Goal: Task Accomplishment & Management: Manage account settings

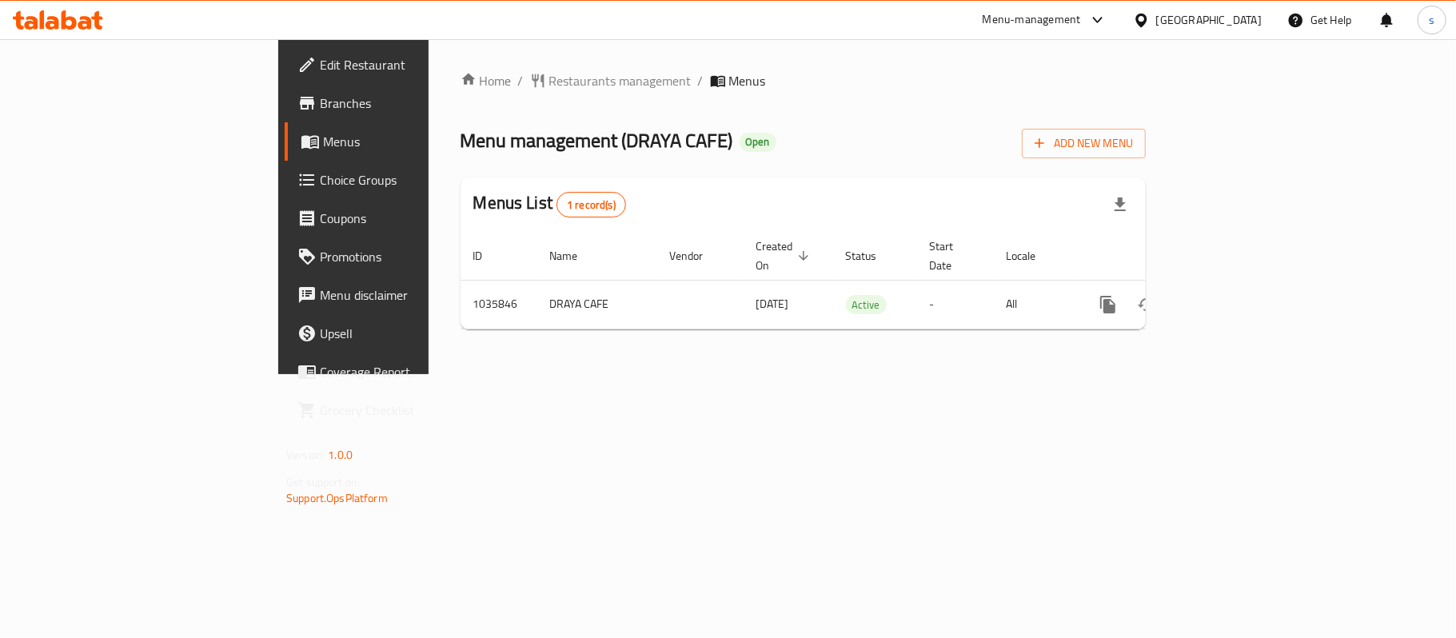
click at [1091, 24] on icon at bounding box center [1097, 19] width 19 height 19
click at [980, 179] on div "Restaurant-Management" at bounding box center [946, 177] width 125 height 18
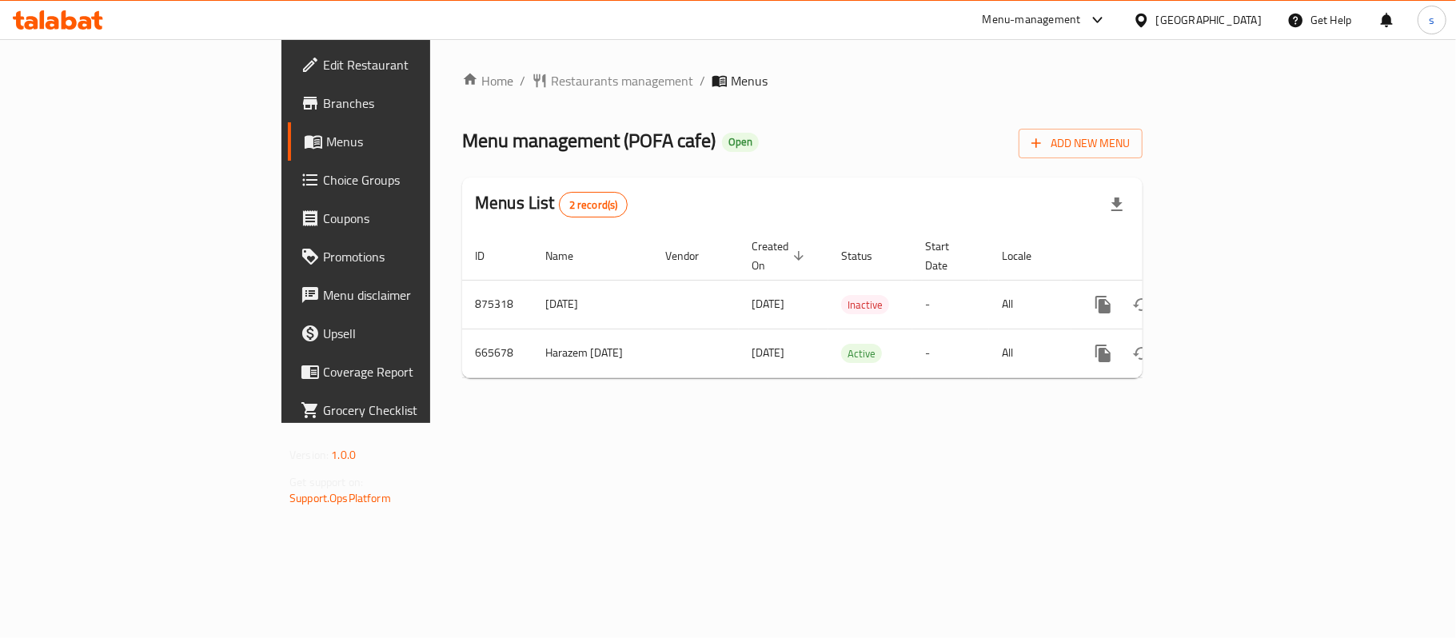
click at [1159, 20] on div "[GEOGRAPHIC_DATA]" at bounding box center [1209, 20] width 106 height 18
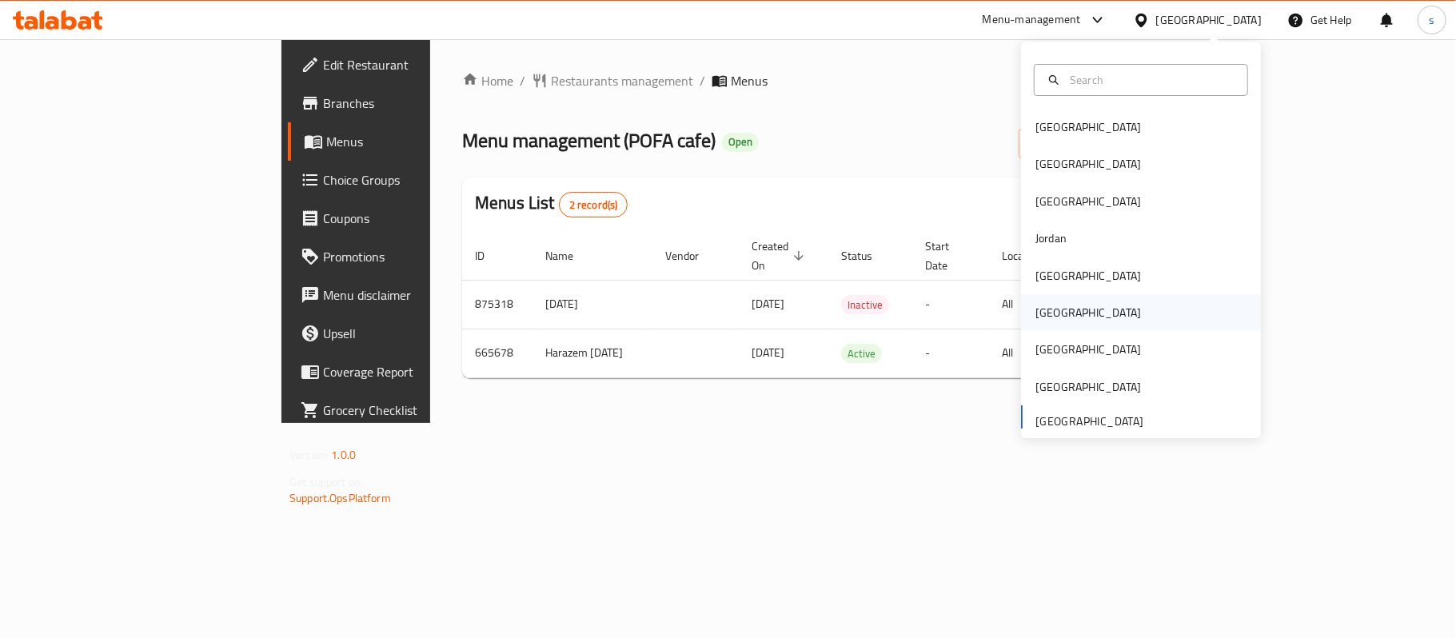
click at [1055, 311] on div "[GEOGRAPHIC_DATA]" at bounding box center [1087, 312] width 131 height 37
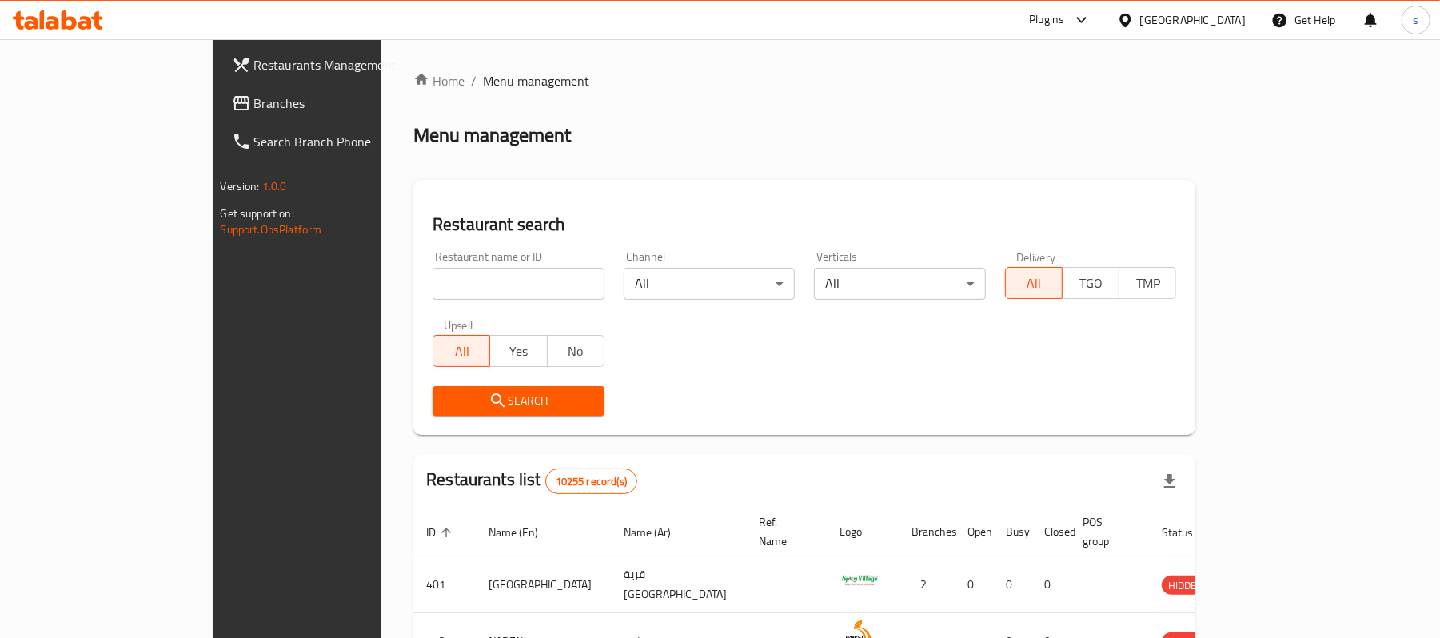
click at [254, 110] on span "Branches" at bounding box center [347, 103] width 186 height 19
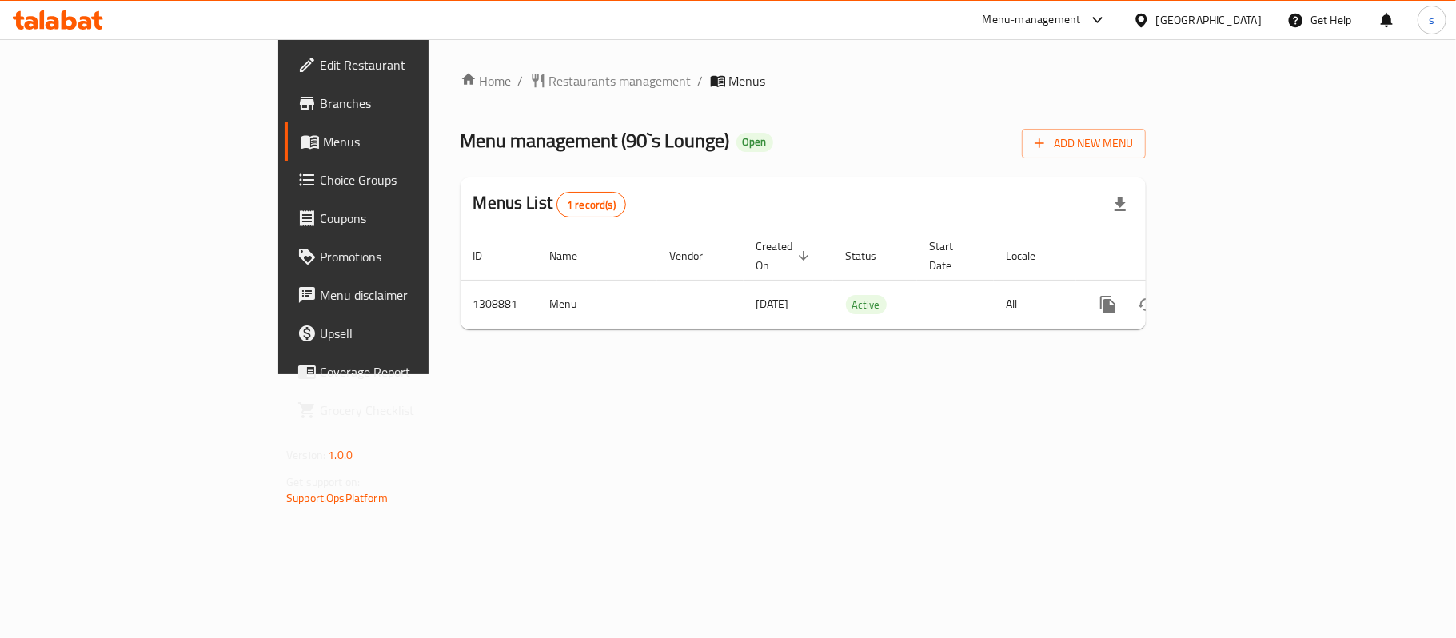
click at [1107, 24] on icon at bounding box center [1097, 19] width 19 height 19
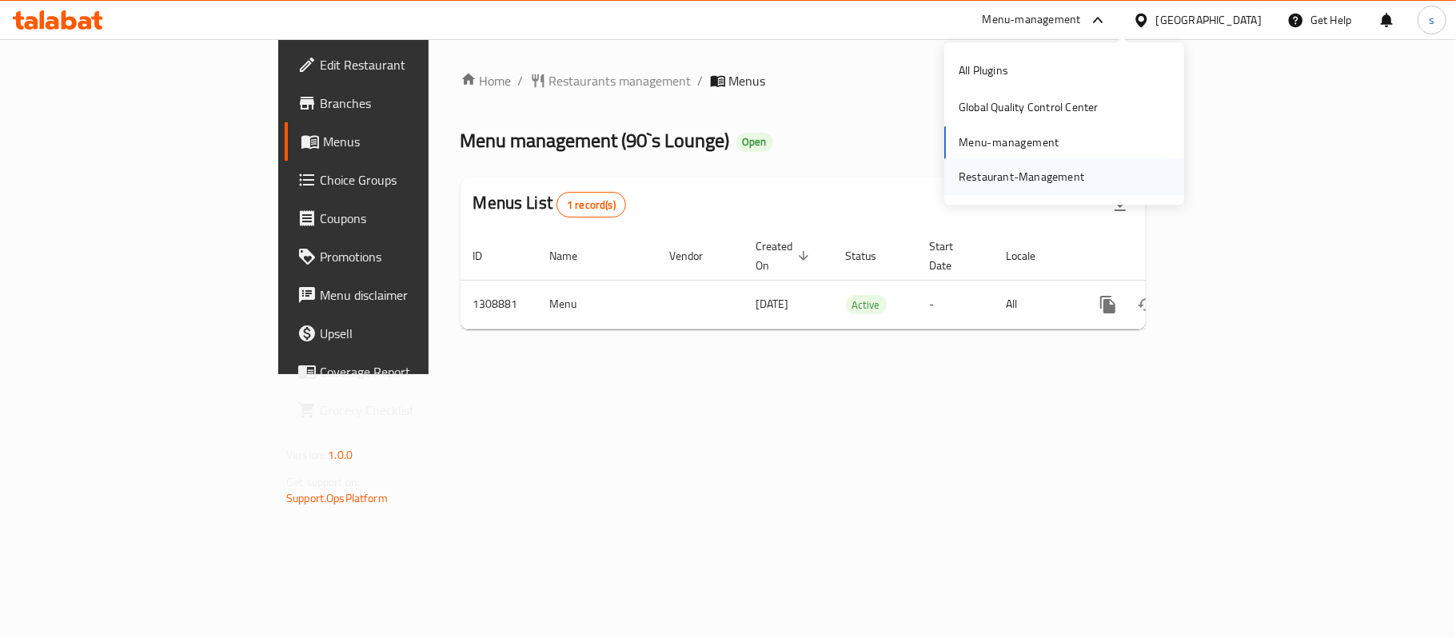
click at [1075, 184] on div "Restaurant-Management" at bounding box center [1020, 177] width 125 height 18
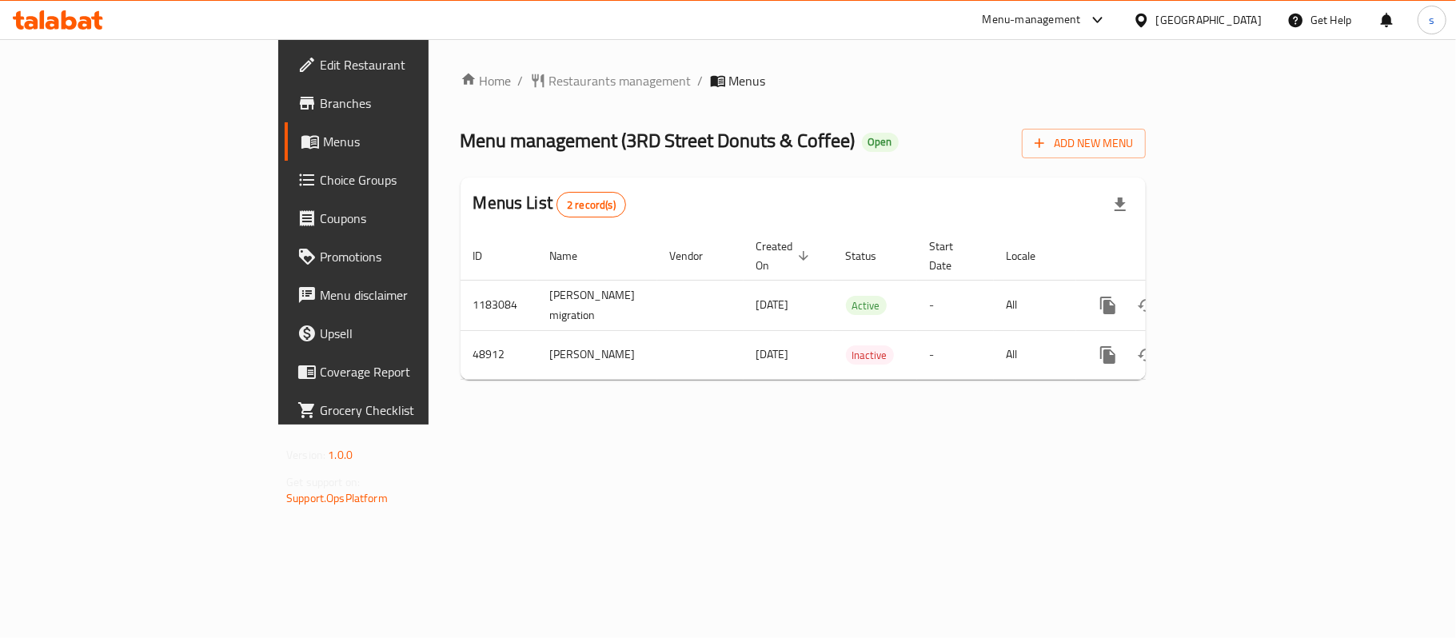
click at [1149, 14] on icon at bounding box center [1141, 20] width 17 height 17
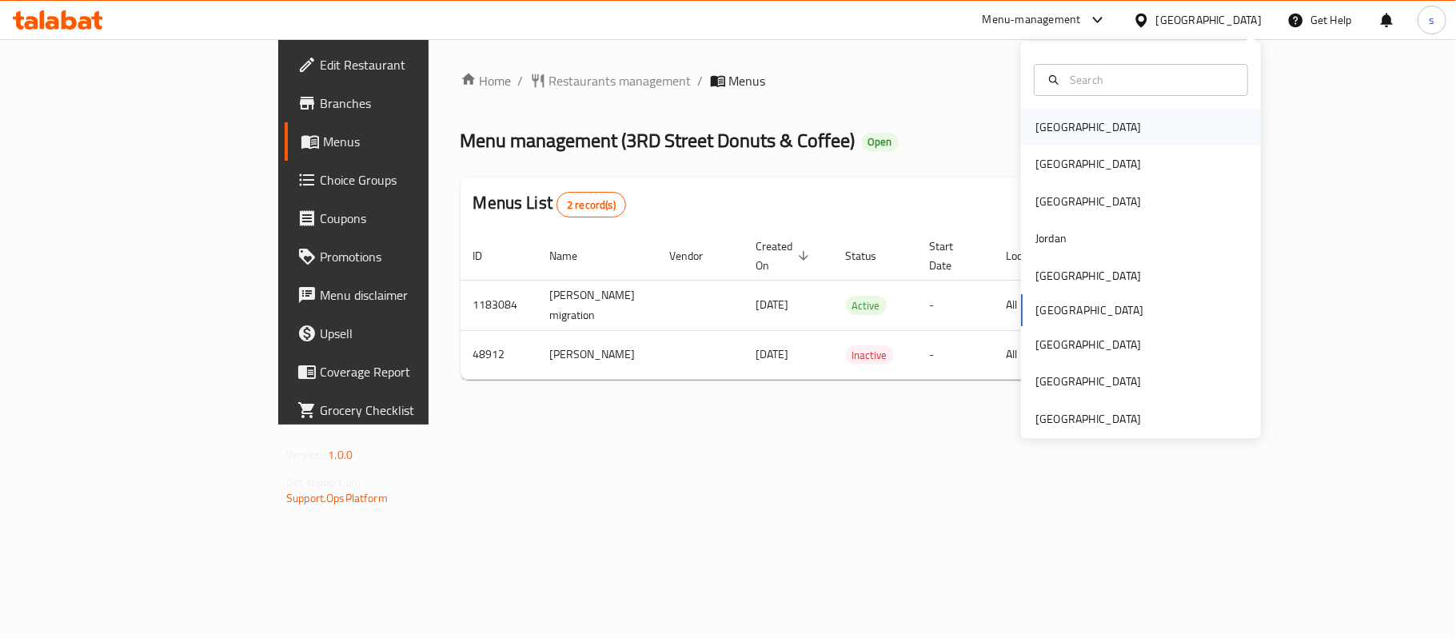
click at [1035, 129] on div "[GEOGRAPHIC_DATA]" at bounding box center [1088, 127] width 106 height 18
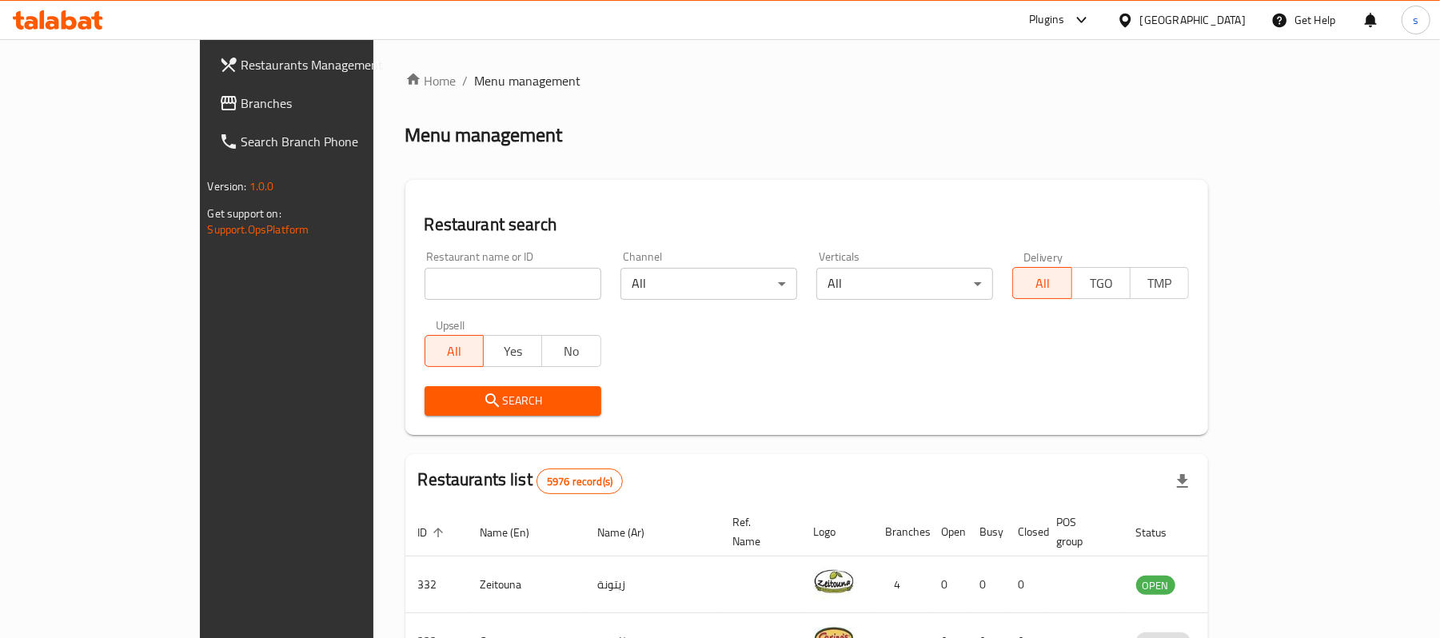
click at [241, 106] on span "Branches" at bounding box center [334, 103] width 186 height 19
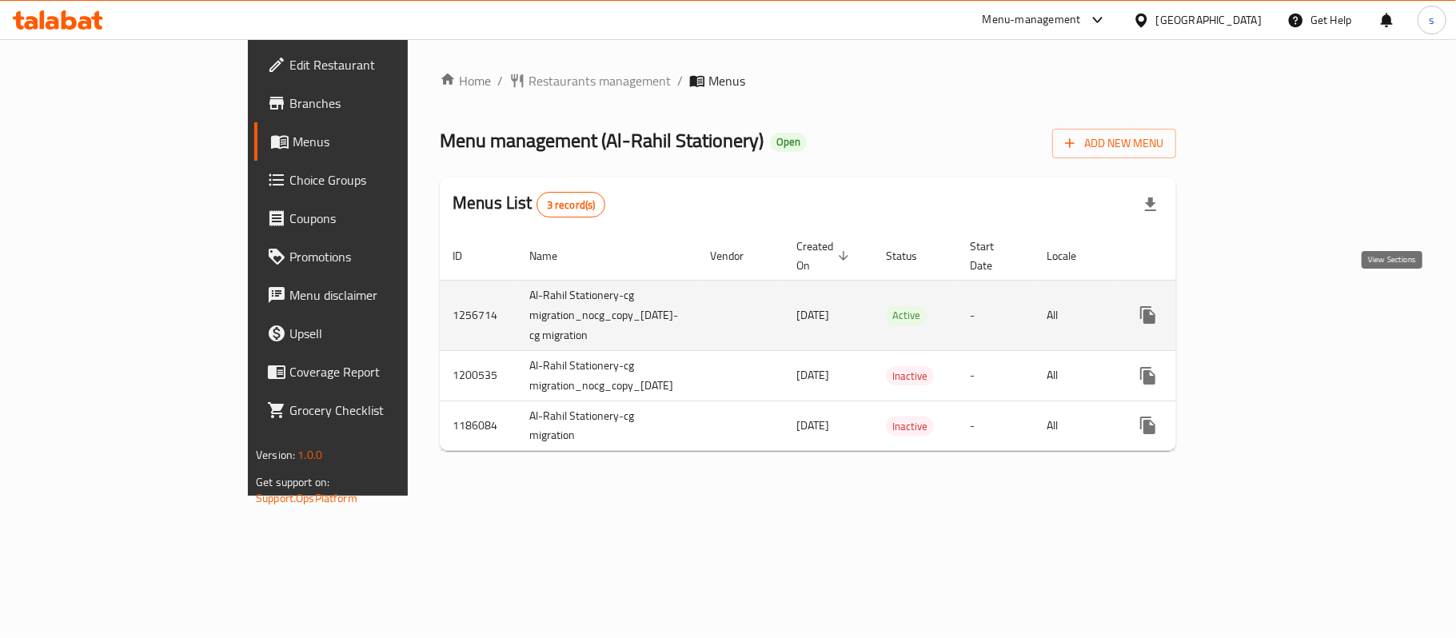
click at [1273, 305] on icon "enhanced table" at bounding box center [1262, 314] width 19 height 19
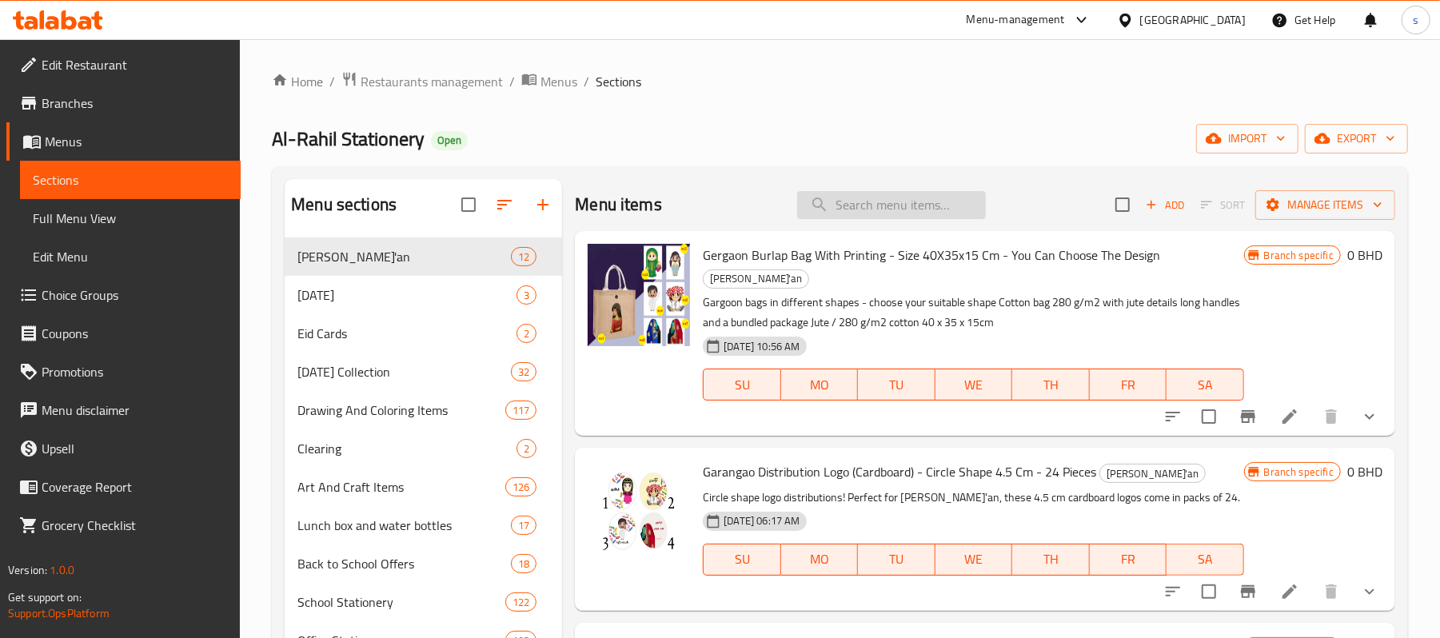
click at [893, 215] on input "search" at bounding box center [891, 205] width 189 height 28
paste input "Pencil"
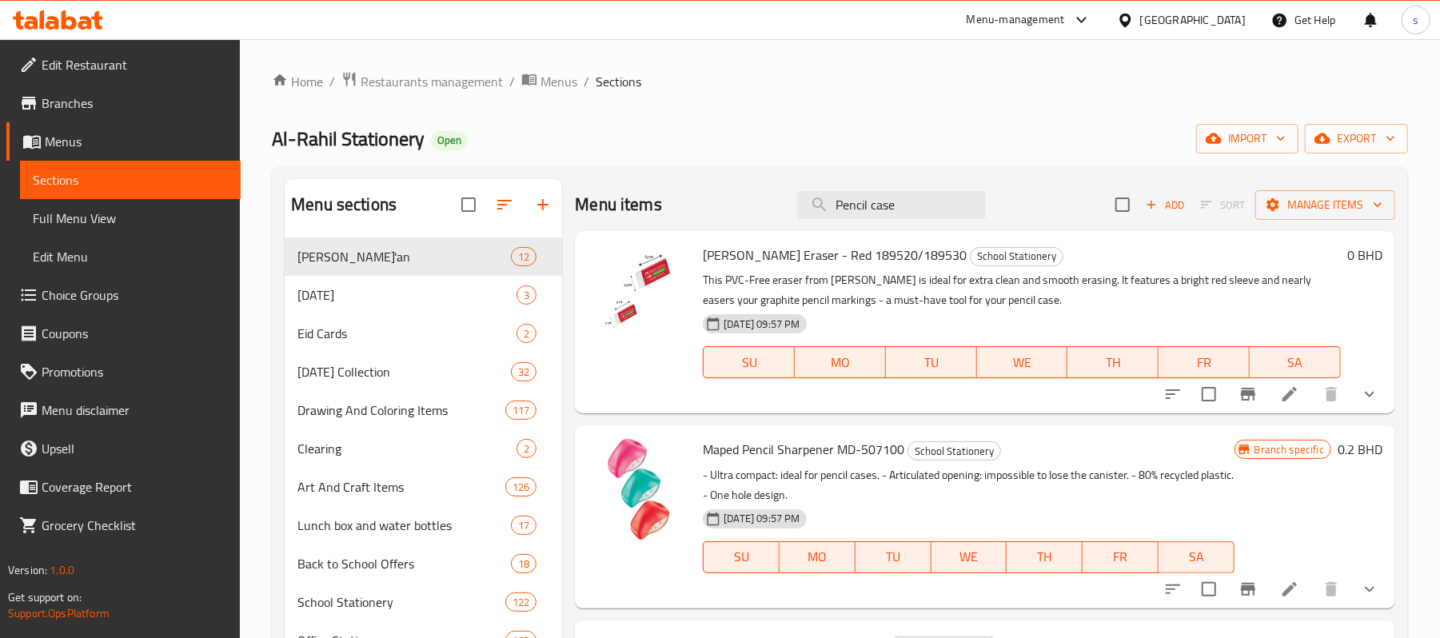
drag, startPoint x: 905, startPoint y: 209, endPoint x: 756, endPoint y: 228, distance: 149.8
click at [756, 228] on div "Menu items Pencil case Add Sort Manage items" at bounding box center [985, 205] width 820 height 52
type input "Pencil case"
click at [1364, 396] on button "show more" at bounding box center [1369, 394] width 38 height 38
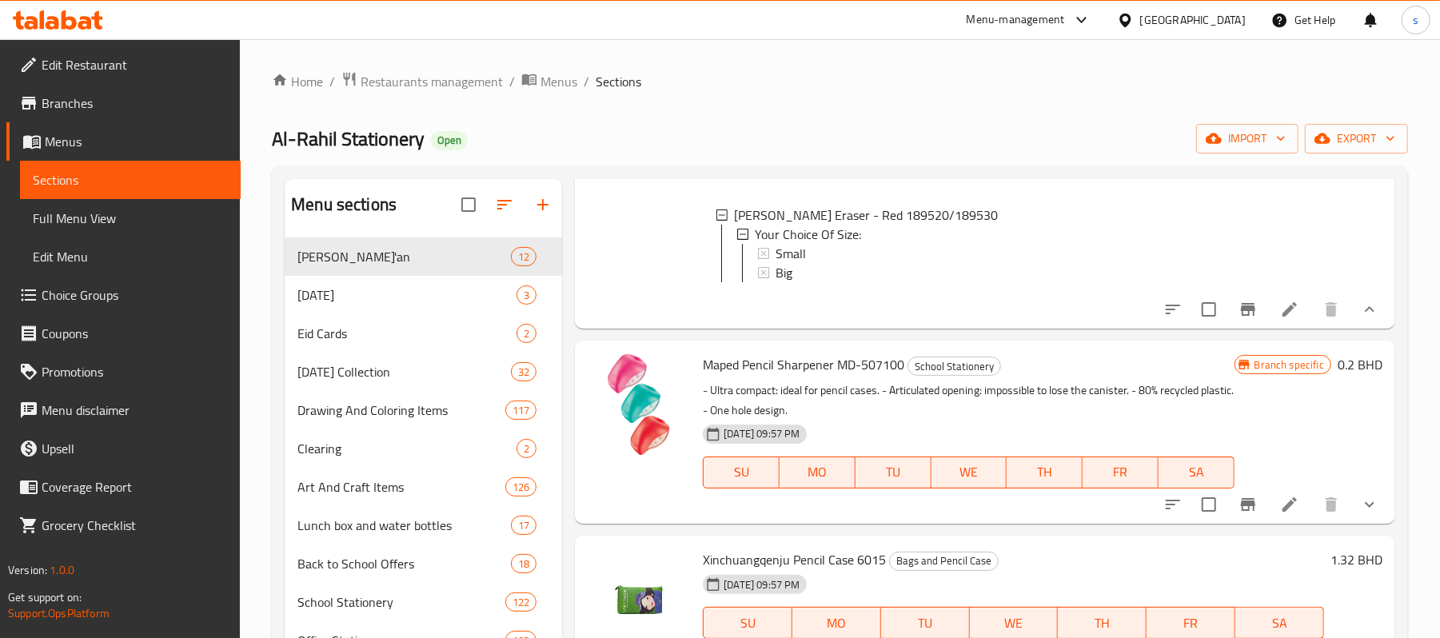
scroll to position [320, 0]
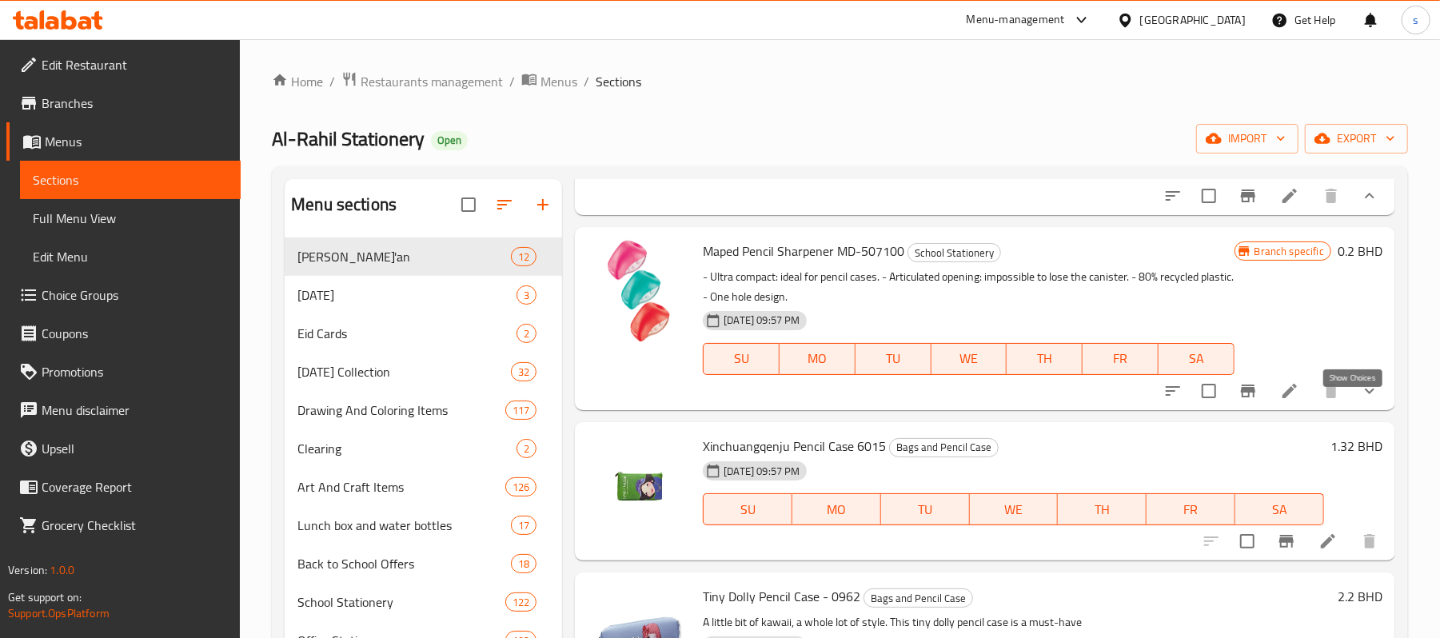
click at [1360, 400] on icon "show more" at bounding box center [1369, 390] width 19 height 19
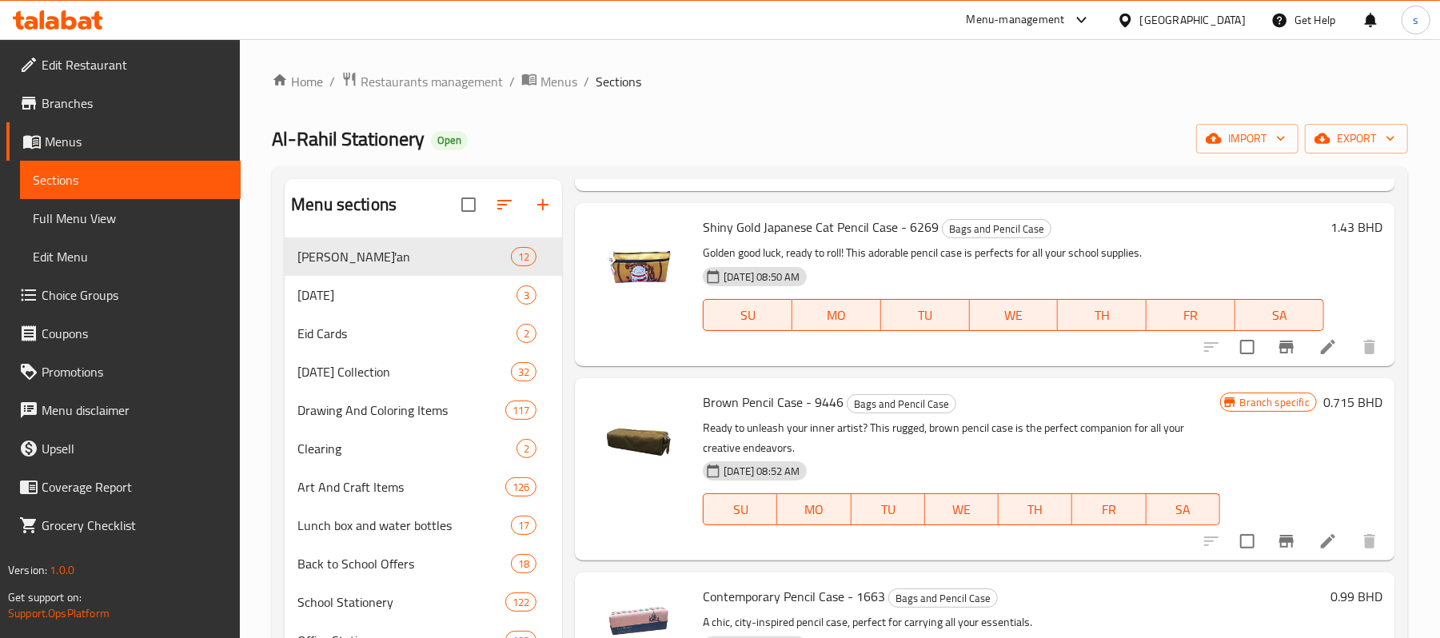
scroll to position [3304, 0]
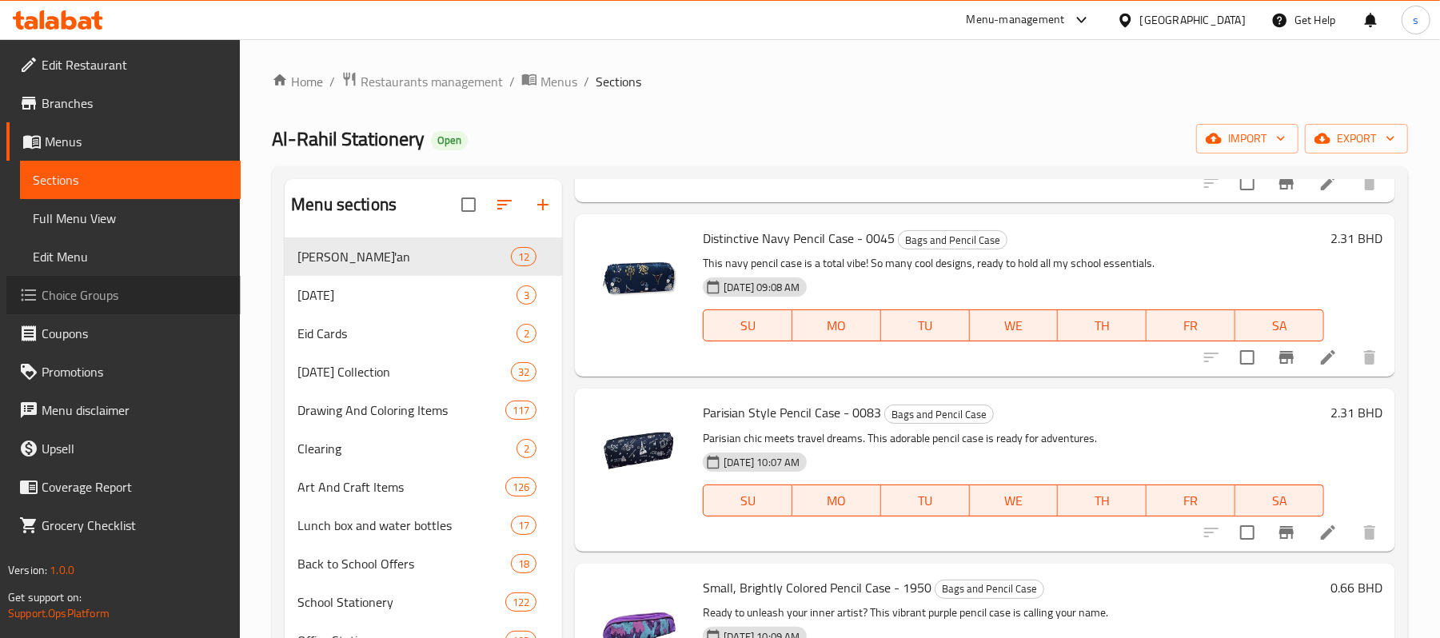
click at [74, 289] on span "Choice Groups" at bounding box center [135, 294] width 186 height 19
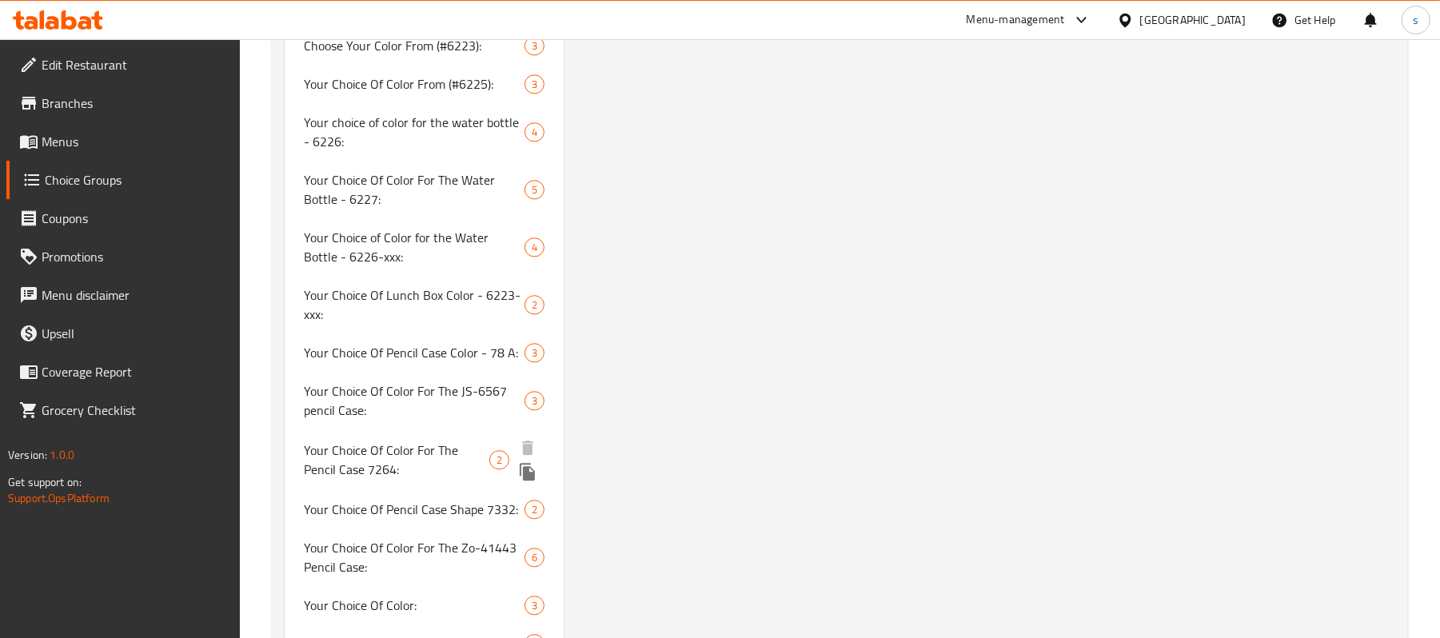
scroll to position [6929, 0]
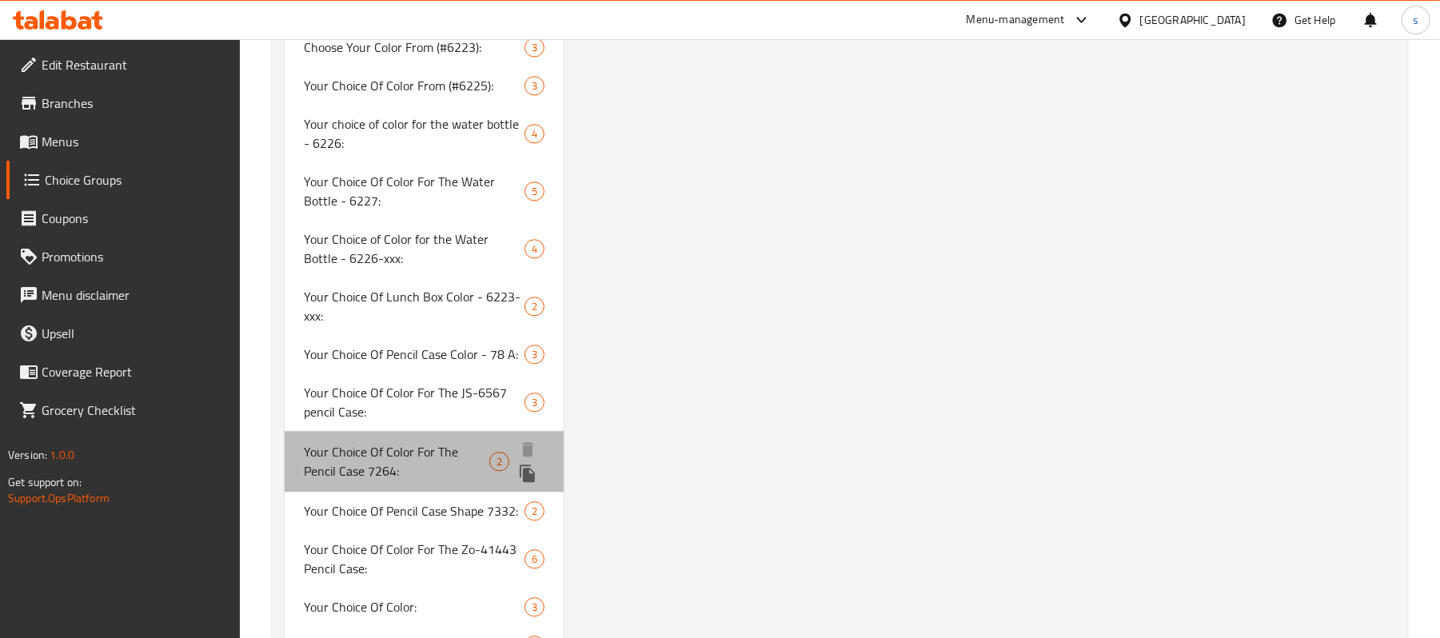
click at [404, 442] on span "Your Choice Of Color For The Pencil Case 7264:" at bounding box center [396, 461] width 185 height 38
type input "Your Choice Of Color For The Pencil Case 7264:"
type input "اختيارك من لون للمقلمة 7264 :"
type input "1"
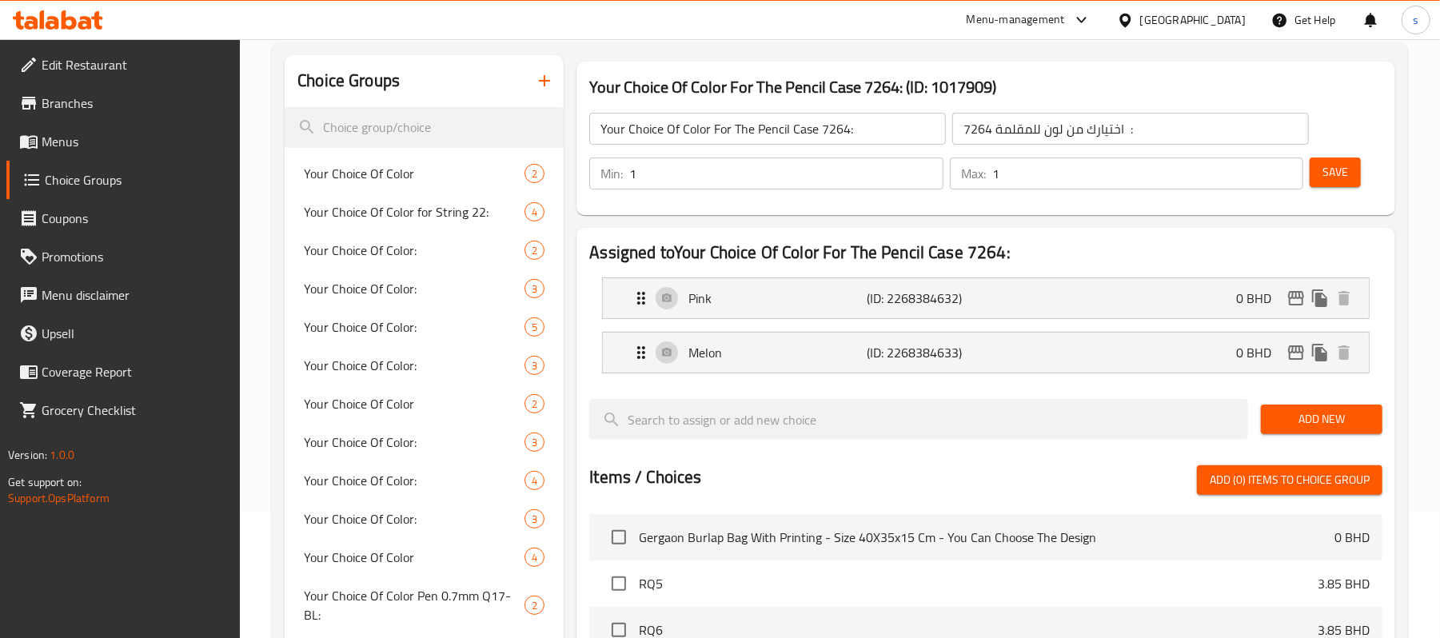
scroll to position [0, 0]
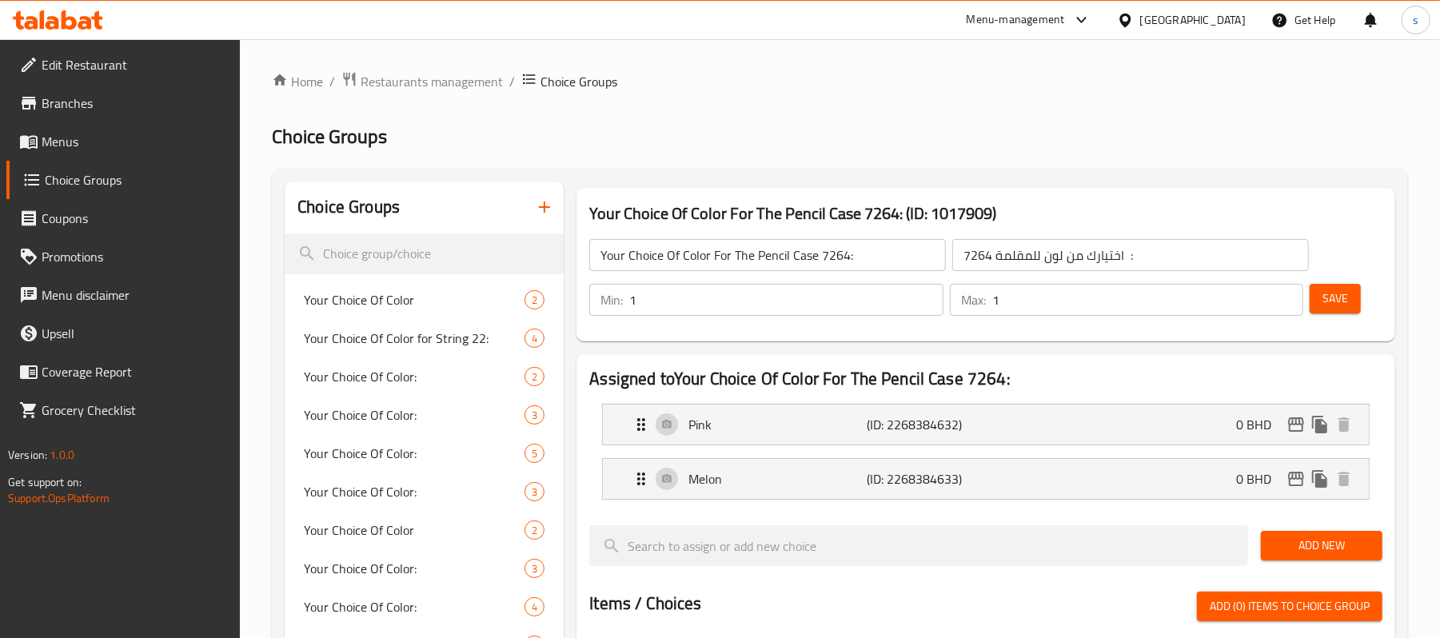
click at [1218, 26] on div "[GEOGRAPHIC_DATA]" at bounding box center [1193, 20] width 106 height 18
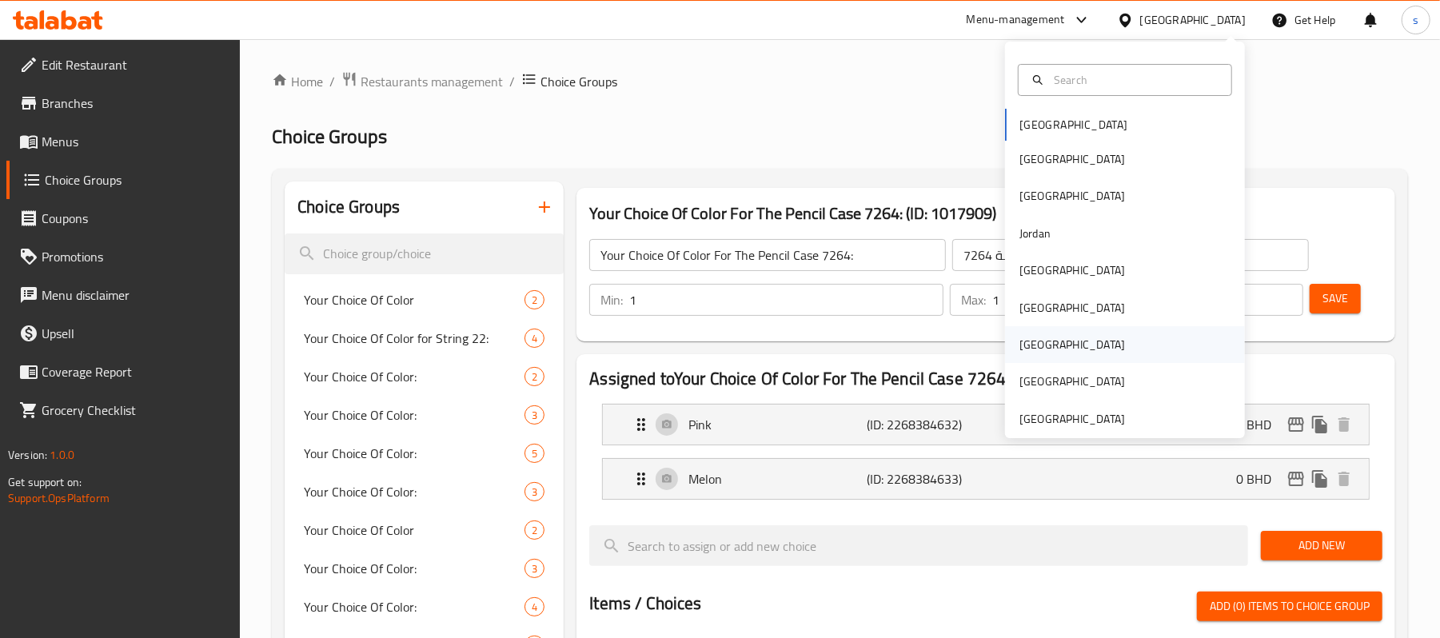
click at [1028, 342] on div "[GEOGRAPHIC_DATA]" at bounding box center [1072, 345] width 106 height 18
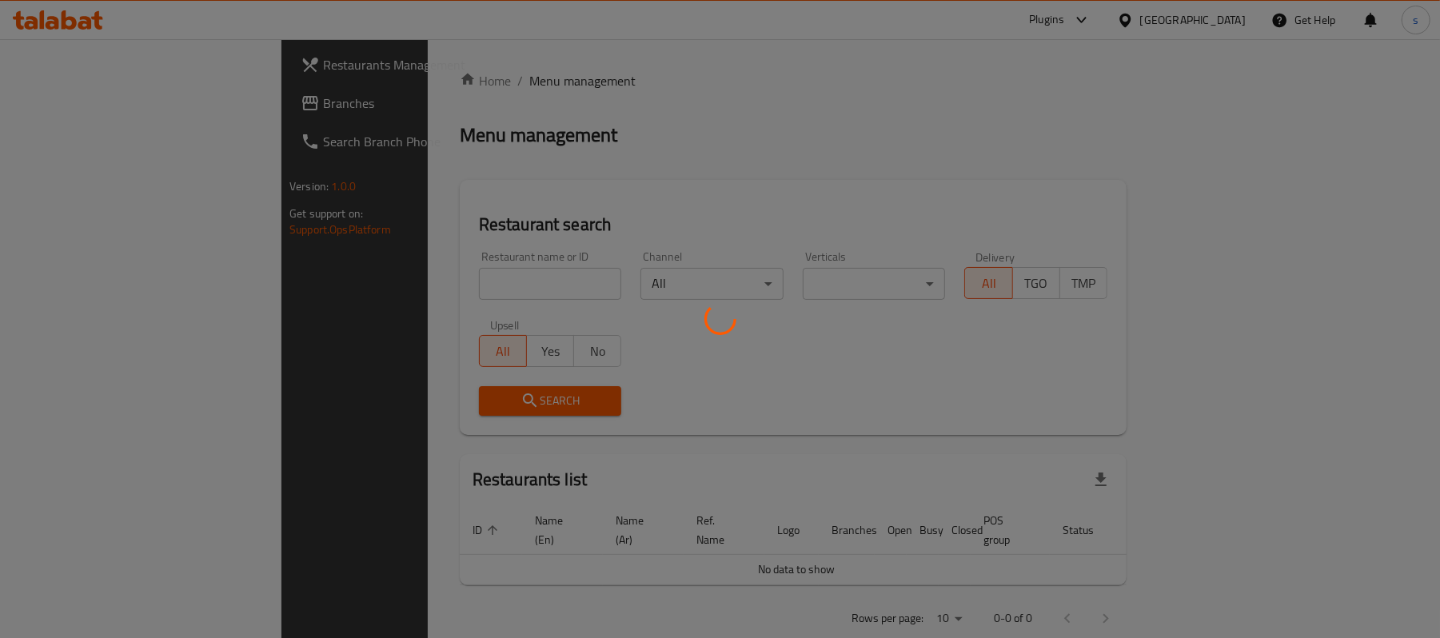
click at [1028, 342] on div at bounding box center [720, 319] width 1440 height 638
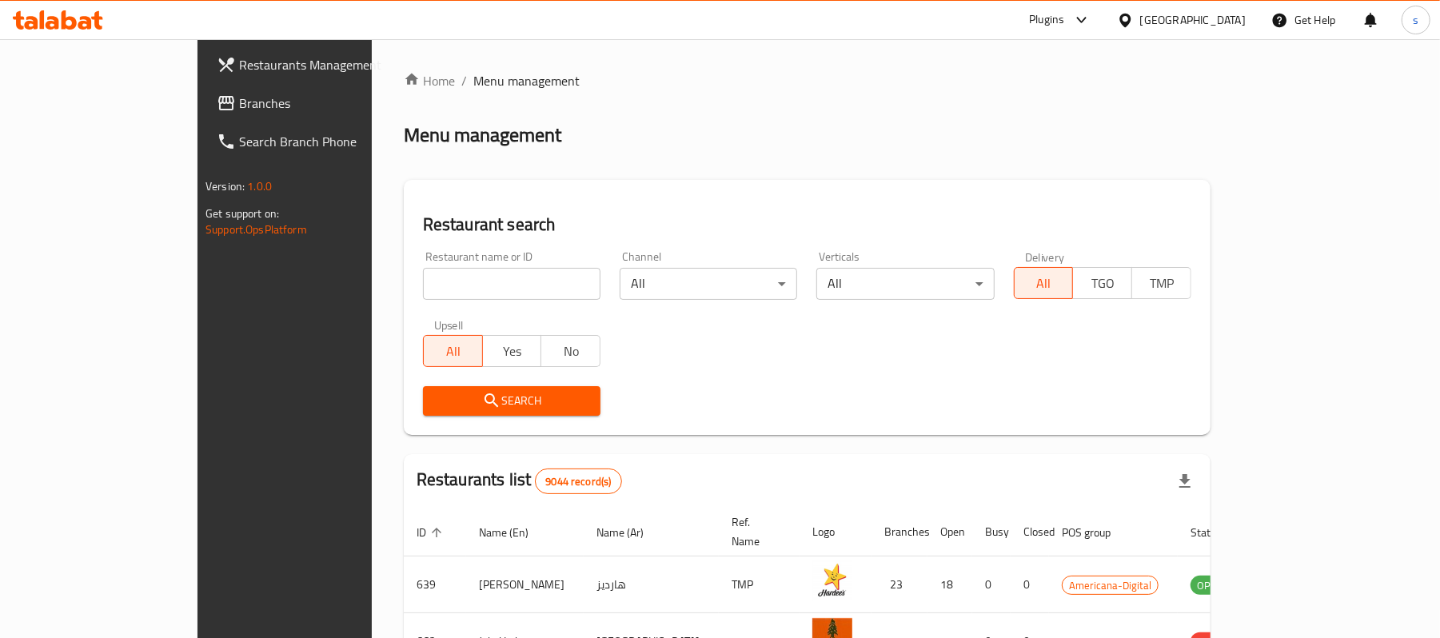
click at [204, 116] on link "Branches" at bounding box center [321, 103] width 234 height 38
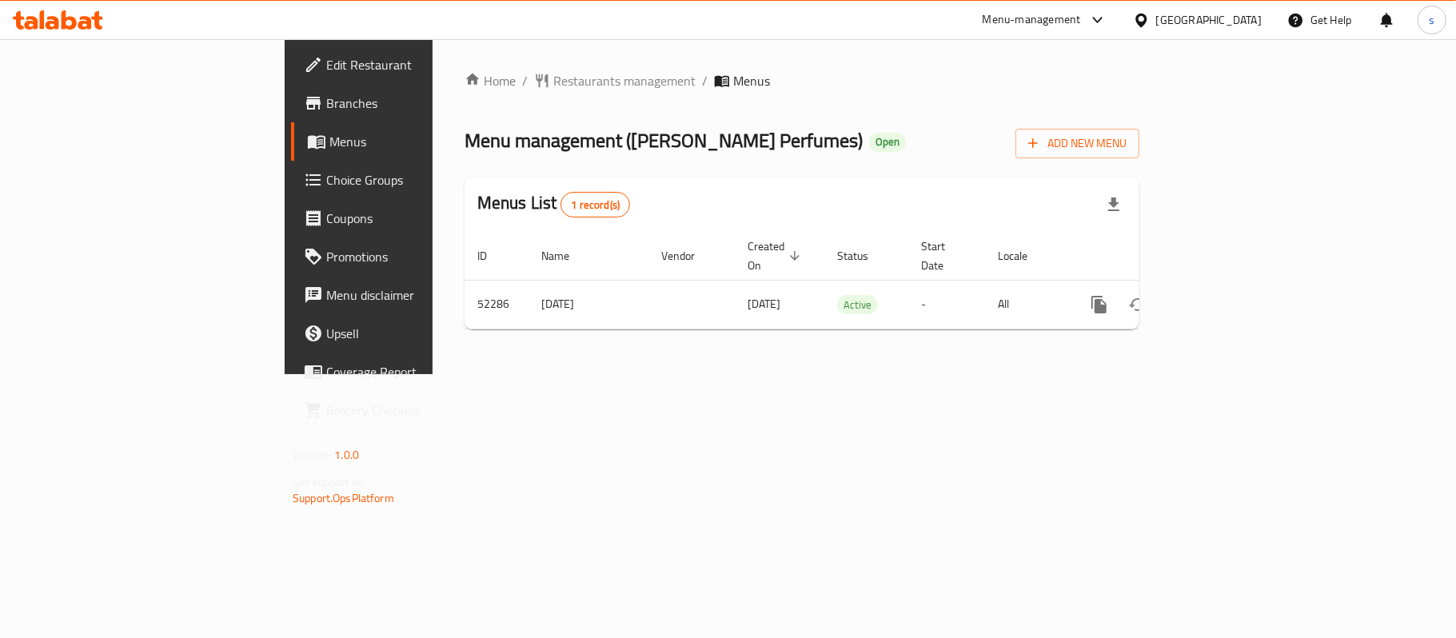
click at [1050, 374] on div "Home / Restaurants management / Menus Menu management ( Al Ghawaly Perfumes ) O…" at bounding box center [801, 206] width 739 height 335
click at [1107, 21] on icon at bounding box center [1097, 19] width 19 height 19
click at [1107, 20] on icon at bounding box center [1097, 19] width 19 height 19
click at [1101, 20] on icon at bounding box center [1097, 20] width 10 height 6
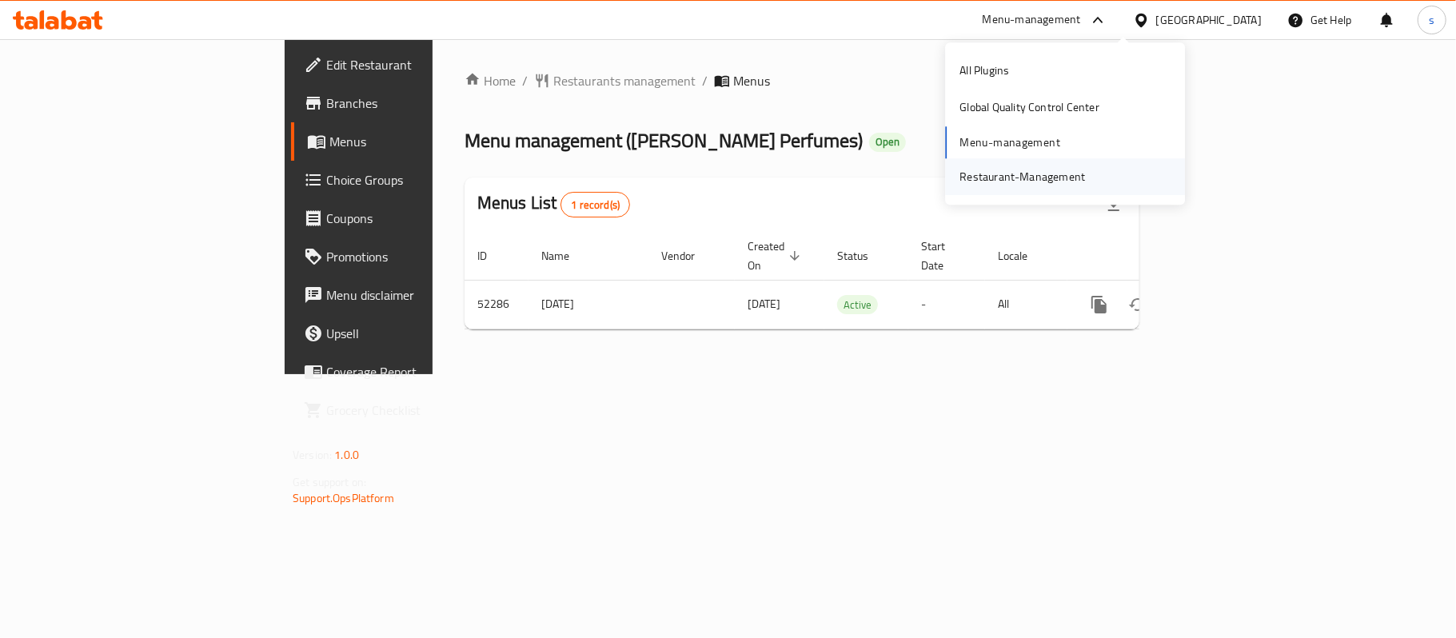
click at [1049, 177] on div "Restaurant-Management" at bounding box center [1021, 177] width 125 height 18
